Goal: Task Accomplishment & Management: Manage account settings

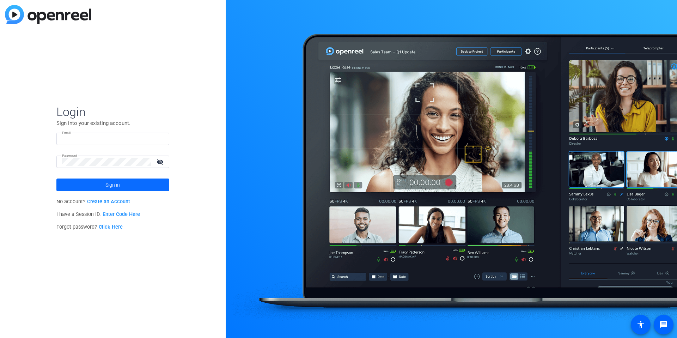
type input "[EMAIL_ADDRESS][DOMAIN_NAME]"
click at [112, 182] on span "Sign in" at bounding box center [112, 185] width 14 height 18
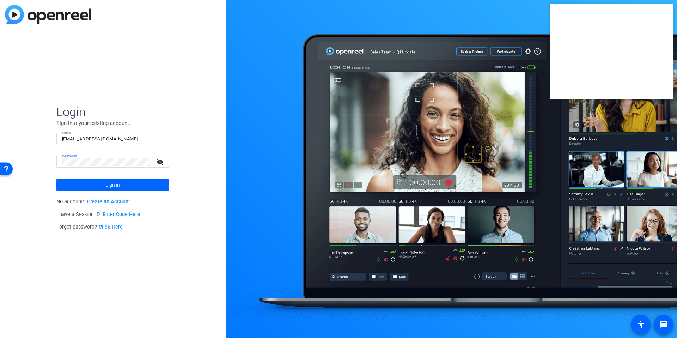
click at [66, 192] on span at bounding box center [112, 184] width 113 height 17
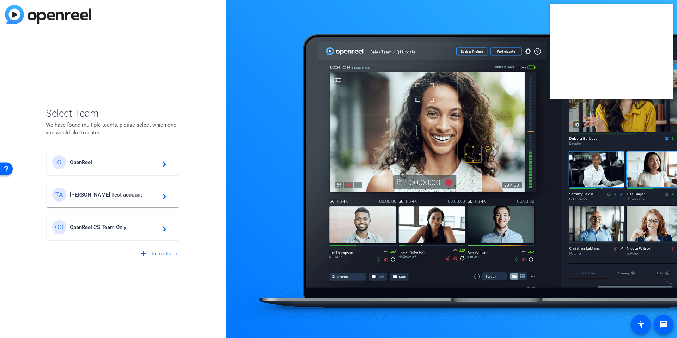
click at [98, 196] on span "[PERSON_NAME] Test account" at bounding box center [114, 194] width 88 height 6
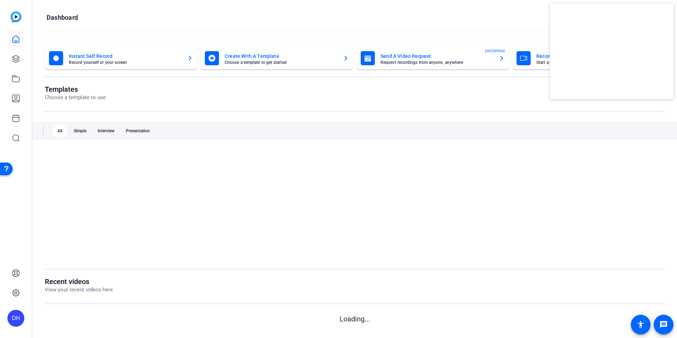
click at [7, 217] on div "DH" at bounding box center [16, 169] width 32 height 338
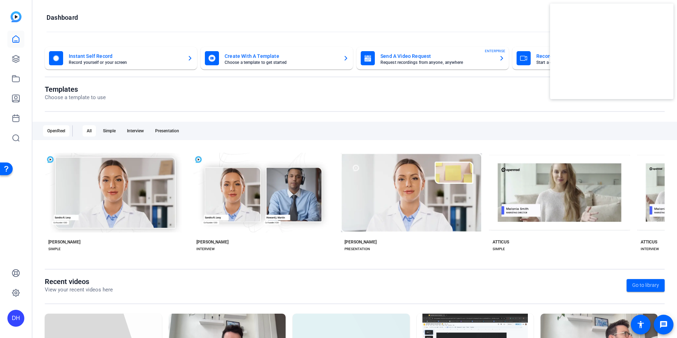
click at [26, 215] on div "DH" at bounding box center [16, 169] width 32 height 338
click at [351, 89] on openreel-page-title "Templates Choose a template to use" at bounding box center [355, 93] width 620 height 17
click at [14, 321] on div "DH" at bounding box center [15, 317] width 17 height 17
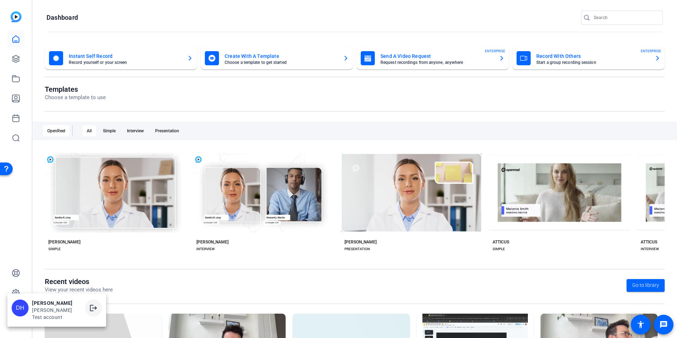
click at [89, 312] on mat-icon "logout" at bounding box center [93, 307] width 8 height 8
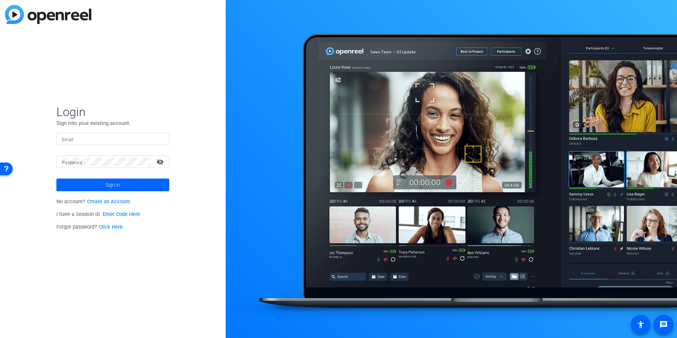
type input "[EMAIL_ADDRESS][DOMAIN_NAME]"
